Goal: Task Accomplishment & Management: Manage account settings

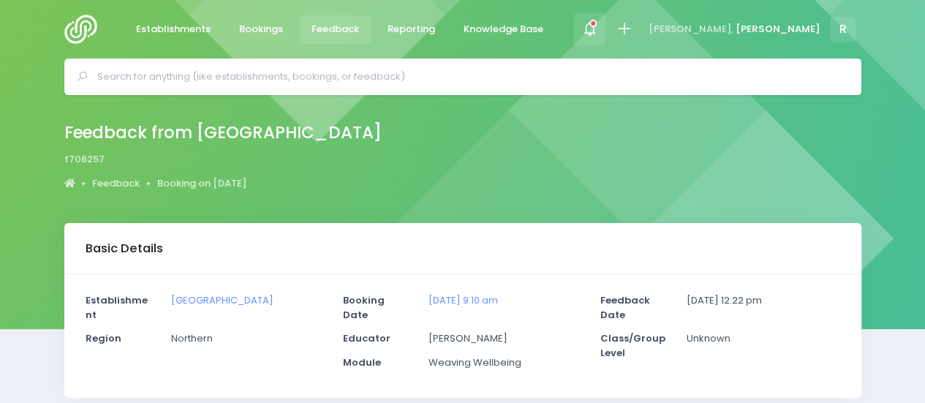
click at [591, 29] on span at bounding box center [589, 29] width 3 height 3
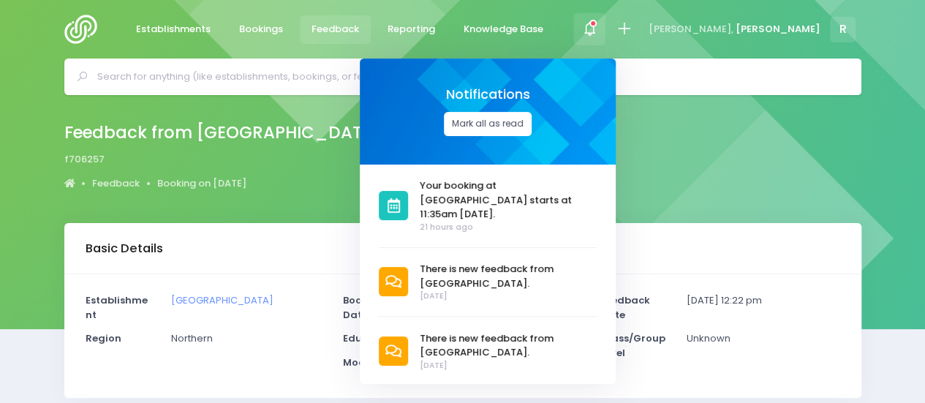
click at [532, 123] on button "Mark all as read" at bounding box center [488, 124] width 88 height 24
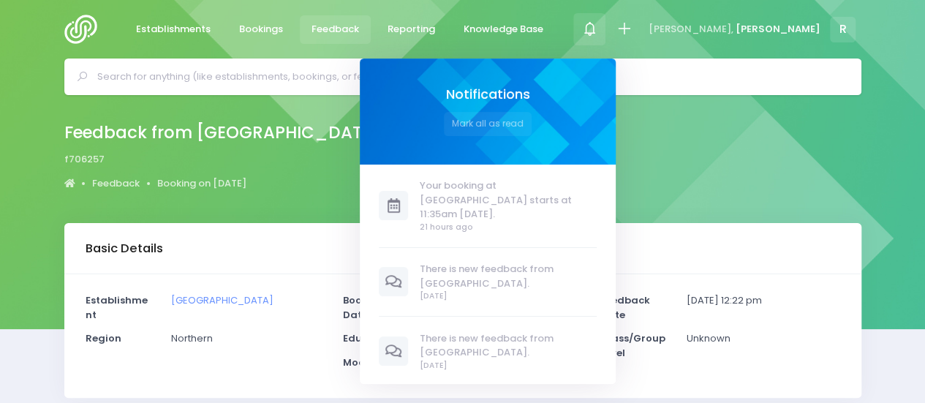
click at [336, 31] on span "Feedback" at bounding box center [335, 29] width 48 height 15
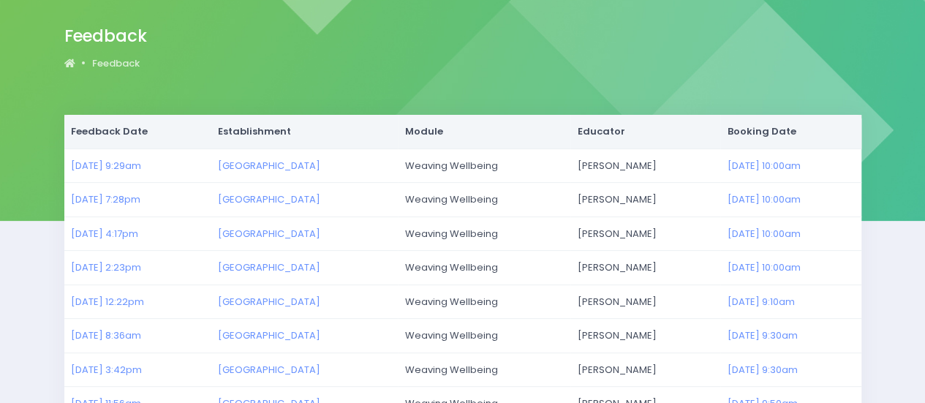
scroll to position [110, 0]
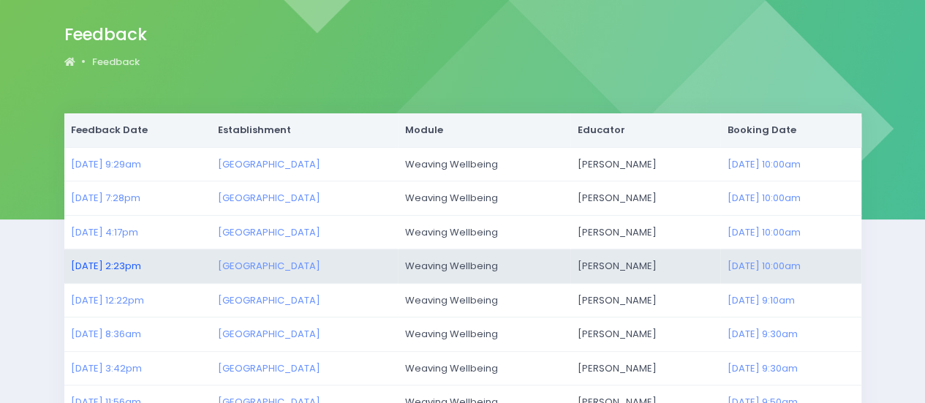
click at [140, 260] on link "25/09/2025 2:23pm" at bounding box center [106, 266] width 70 height 14
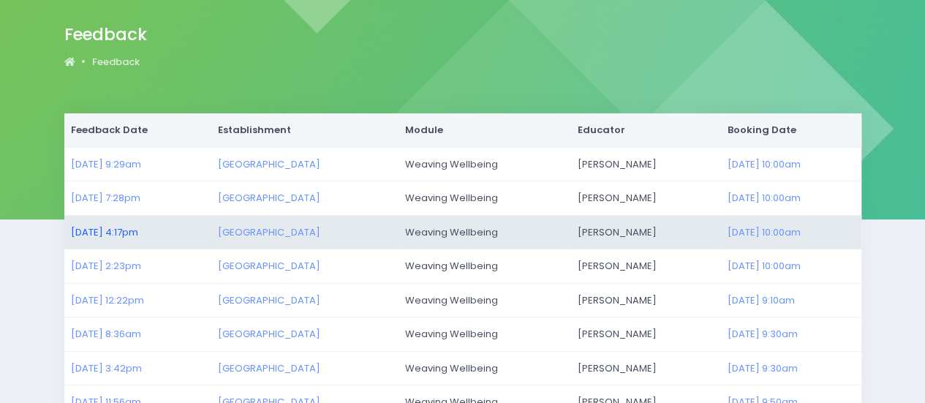
click at [121, 227] on link "25/09/2025 4:17pm" at bounding box center [104, 232] width 67 height 14
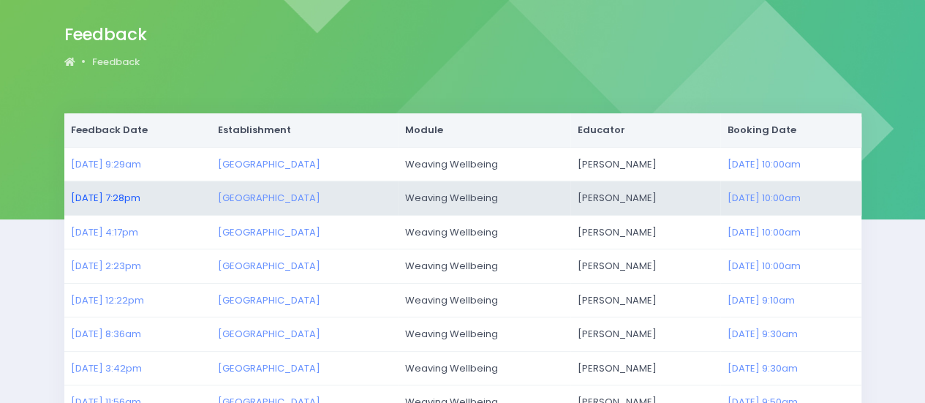
click at [137, 197] on link "25/09/2025 7:28pm" at bounding box center [105, 198] width 69 height 14
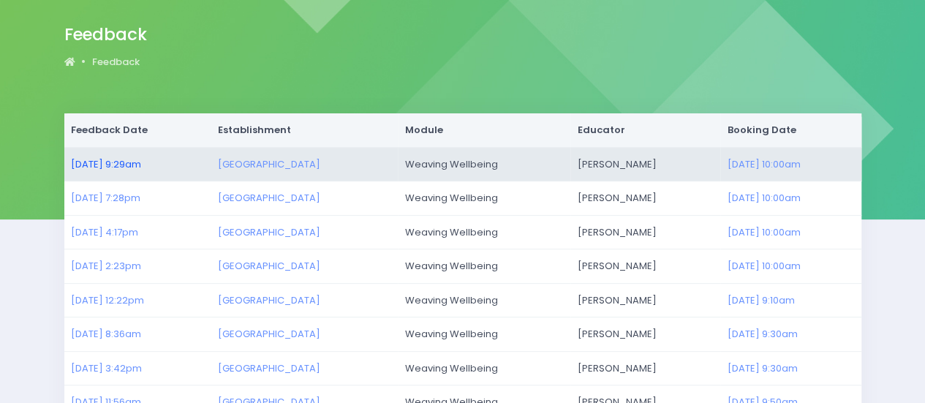
click at [115, 159] on link "26/09/2025 9:29am" at bounding box center [106, 164] width 70 height 14
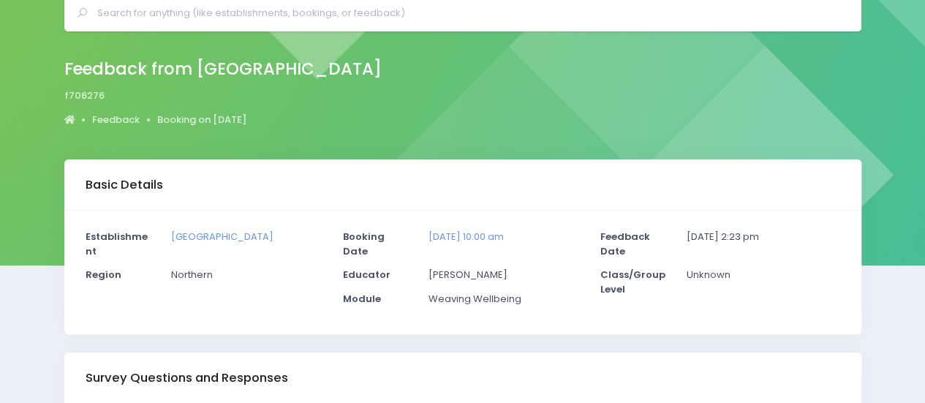
scroll to position [38, 0]
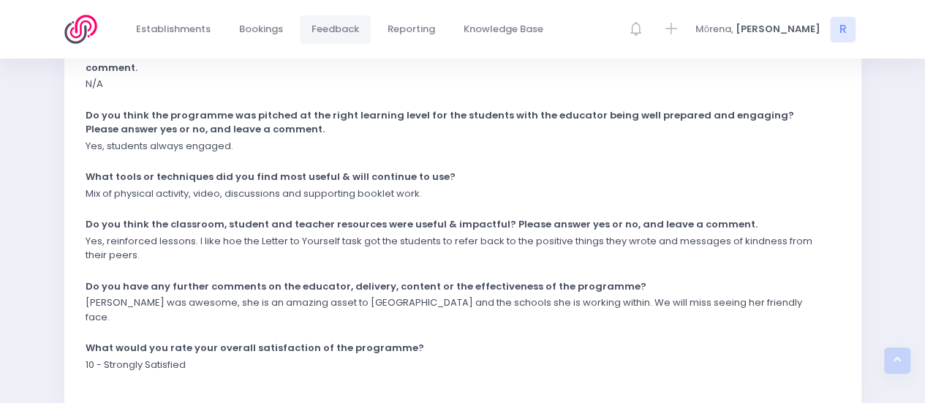
scroll to position [442, 0]
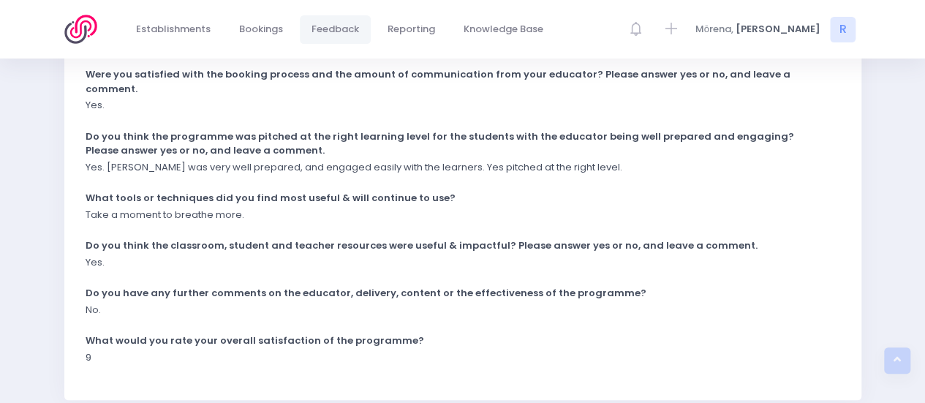
scroll to position [420, 0]
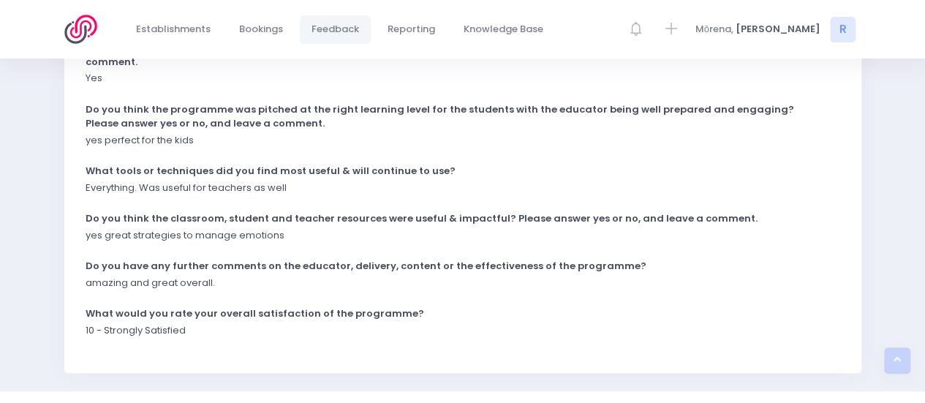
scroll to position [447, 0]
